Goal: Check status: Check status

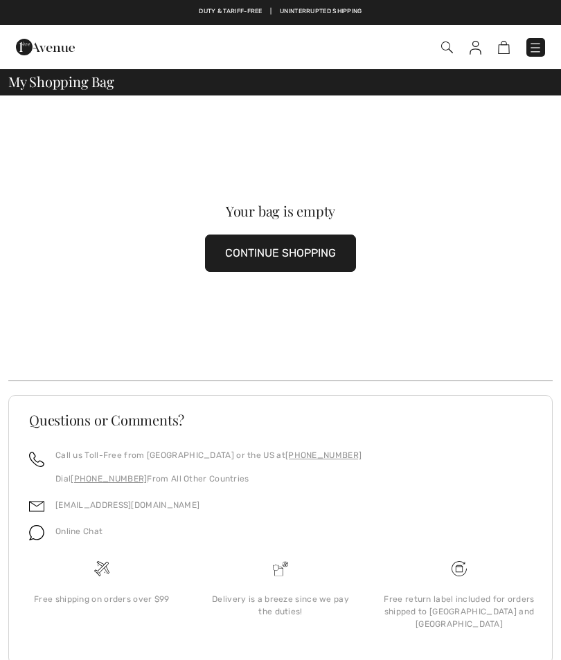
click at [477, 47] on img at bounding box center [475, 48] width 12 height 14
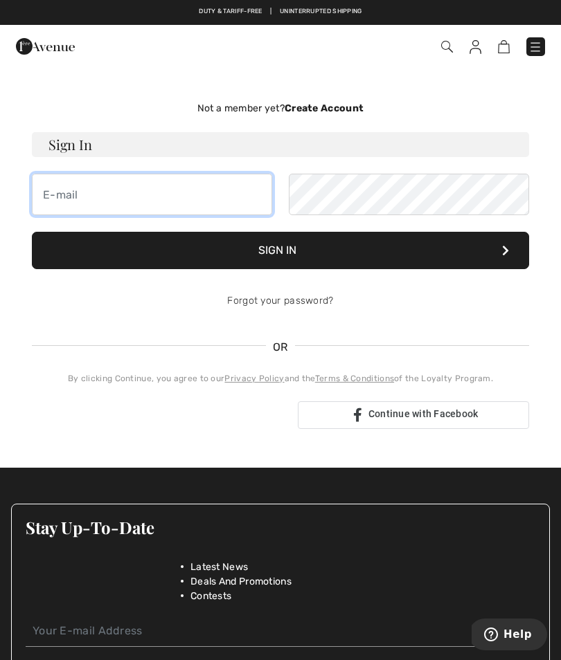
type input "[EMAIL_ADDRESS][DOMAIN_NAME]"
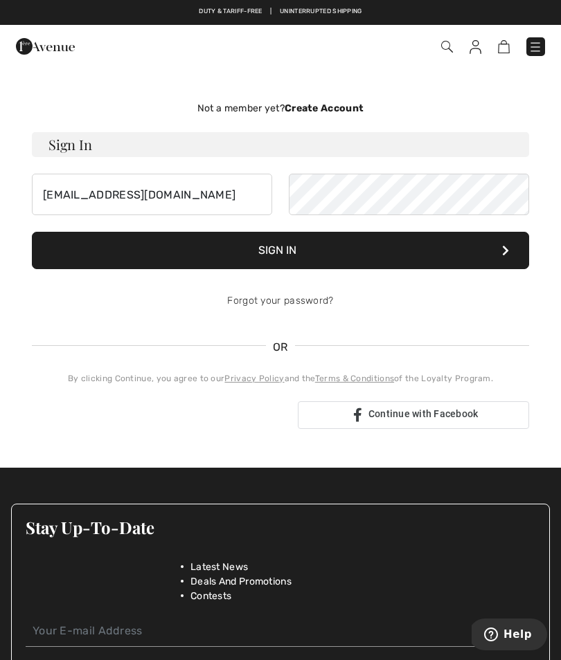
click at [280, 251] on button "Sign In" at bounding box center [280, 250] width 497 height 37
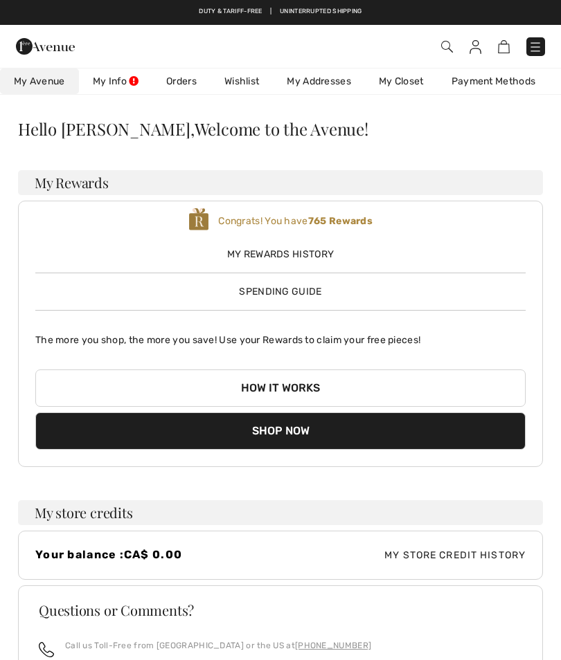
click at [181, 82] on link "Orders" at bounding box center [181, 82] width 58 height 26
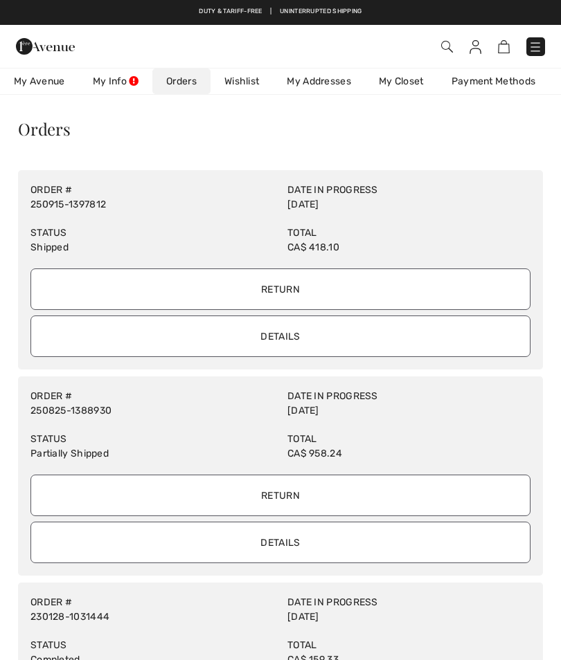
click at [302, 338] on input "Details" at bounding box center [280, 337] width 500 height 42
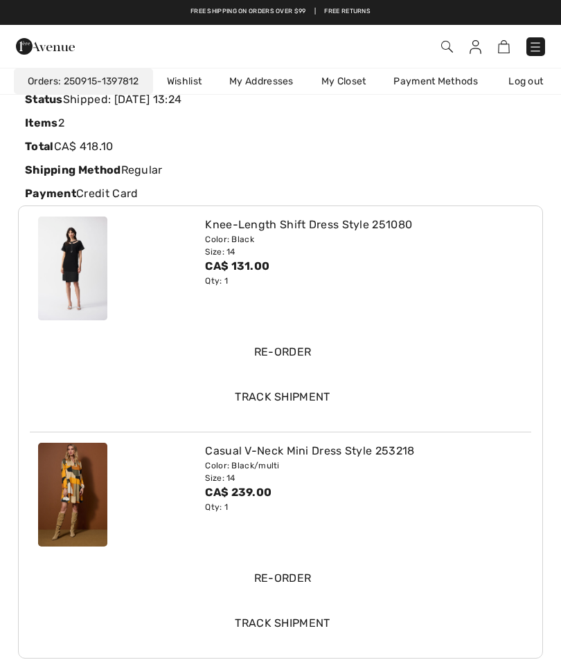
scroll to position [114, 0]
click at [307, 394] on input "Track Shipment" at bounding box center [282, 398] width 484 height 42
